Goal: Task Accomplishment & Management: Complete application form

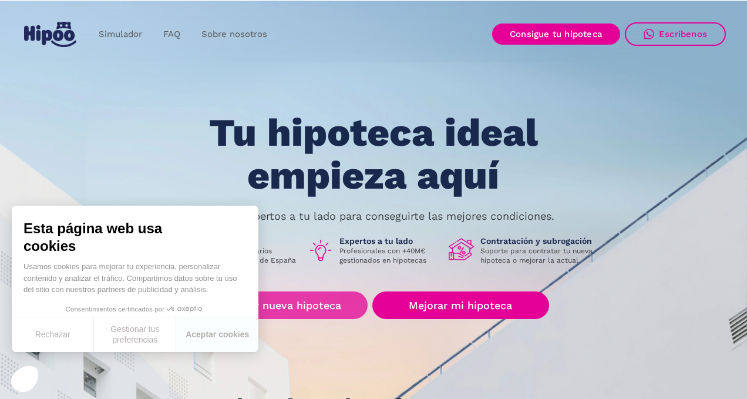
click at [327, 307] on link "Buscar nueva hipoteca" at bounding box center [283, 305] width 170 height 28
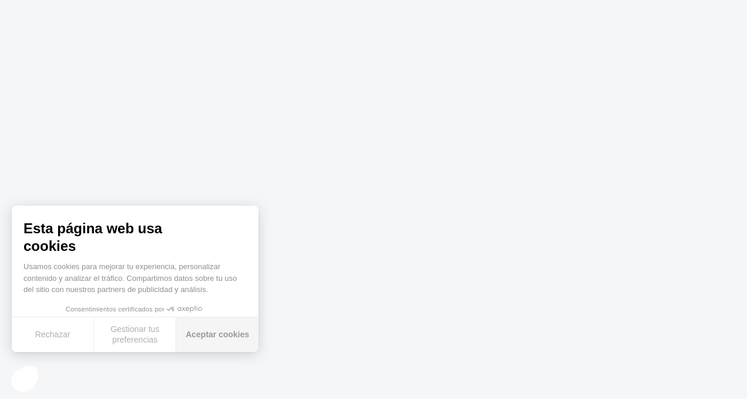
click at [211, 339] on button "Aceptar cookies" at bounding box center [217, 334] width 82 height 35
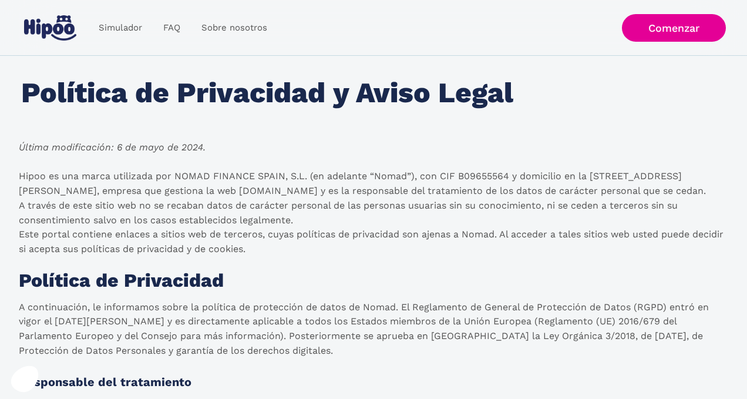
scroll to position [20, 0]
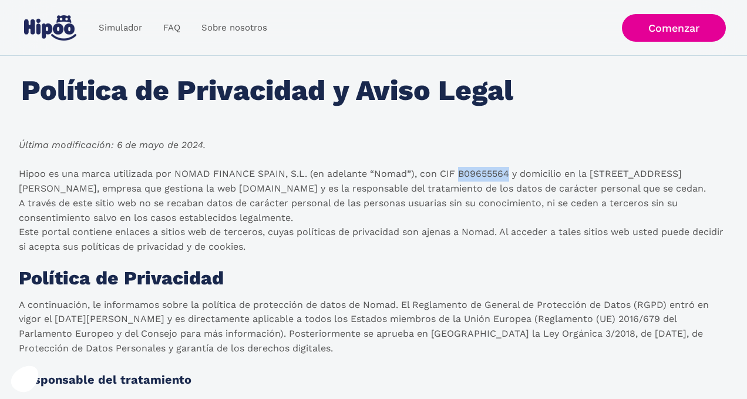
drag, startPoint x: 459, startPoint y: 173, endPoint x: 509, endPoint y: 174, distance: 49.9
click at [509, 174] on p "Hipoo es una marca utilizada por NOMAD FINANCE SPAIN, S.L. (en adelante “Nomad”…" at bounding box center [371, 211] width 705 height 88
copy p "B09655564"
